Goal: Task Accomplishment & Management: Use online tool/utility

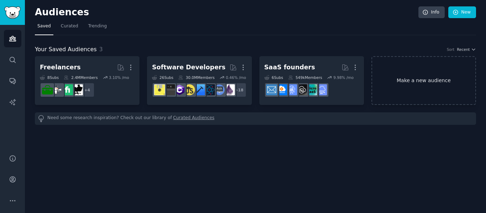
click at [423, 79] on link "Make a new audience" at bounding box center [424, 80] width 105 height 49
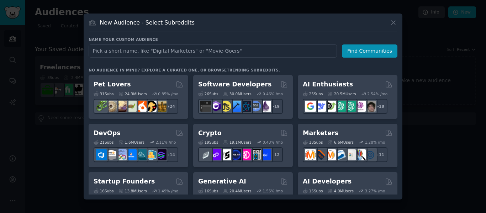
click at [254, 54] on input "text" at bounding box center [213, 51] width 249 height 13
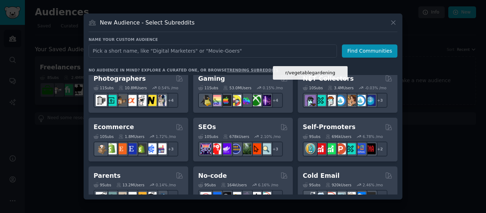
scroll to position [249, 0]
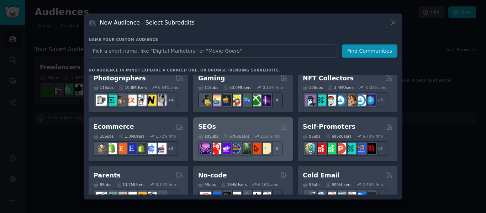
click at [250, 130] on div "SEOs" at bounding box center [243, 126] width 90 height 9
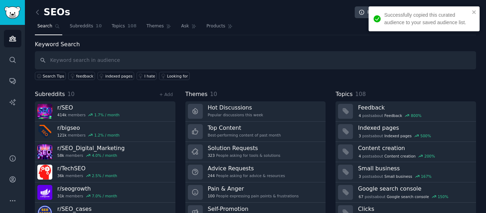
click at [475, 9] on div "Successfully copied this curated audience to your saved audience list." at bounding box center [424, 18] width 111 height 25
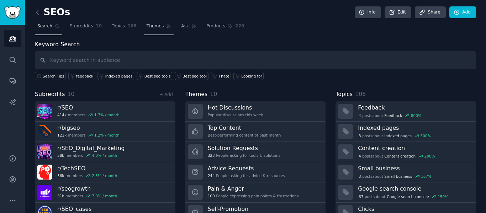
click at [156, 24] on link "Themes" at bounding box center [159, 28] width 30 height 15
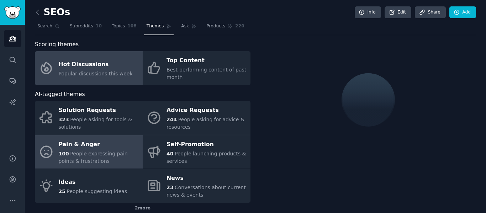
click at [89, 146] on div "Pain & Anger" at bounding box center [99, 144] width 80 height 11
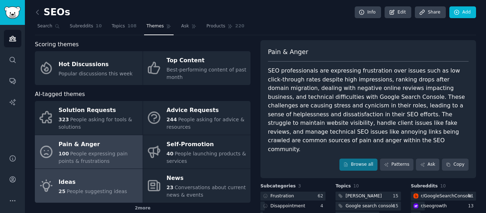
click at [84, 178] on div "Ideas" at bounding box center [93, 182] width 69 height 11
